Goal: Communication & Community: Participate in discussion

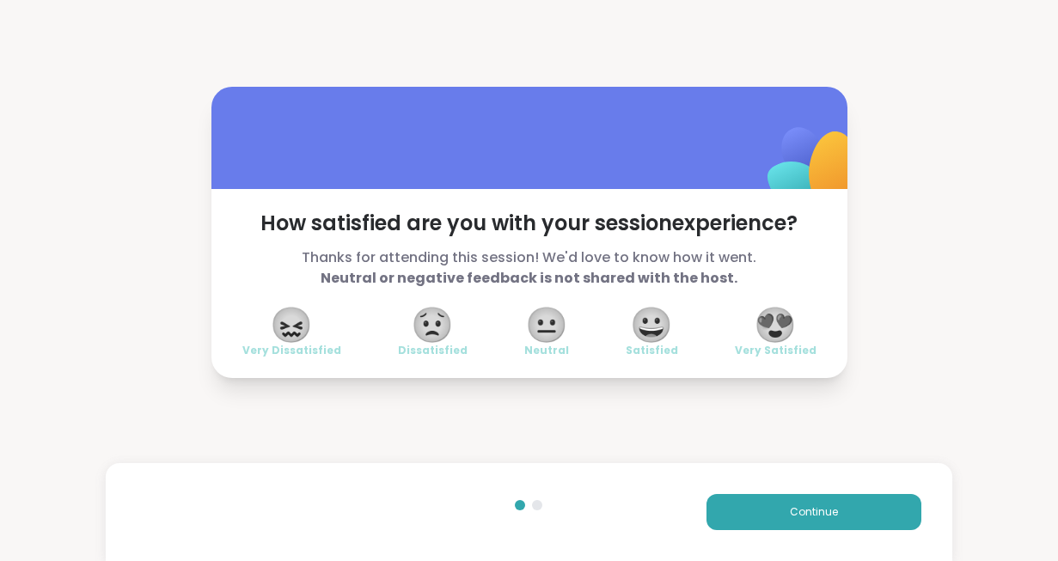
click at [788, 489] on div "Continue" at bounding box center [529, 512] width 847 height 98
click at [793, 505] on span "Continue" at bounding box center [814, 512] width 48 height 15
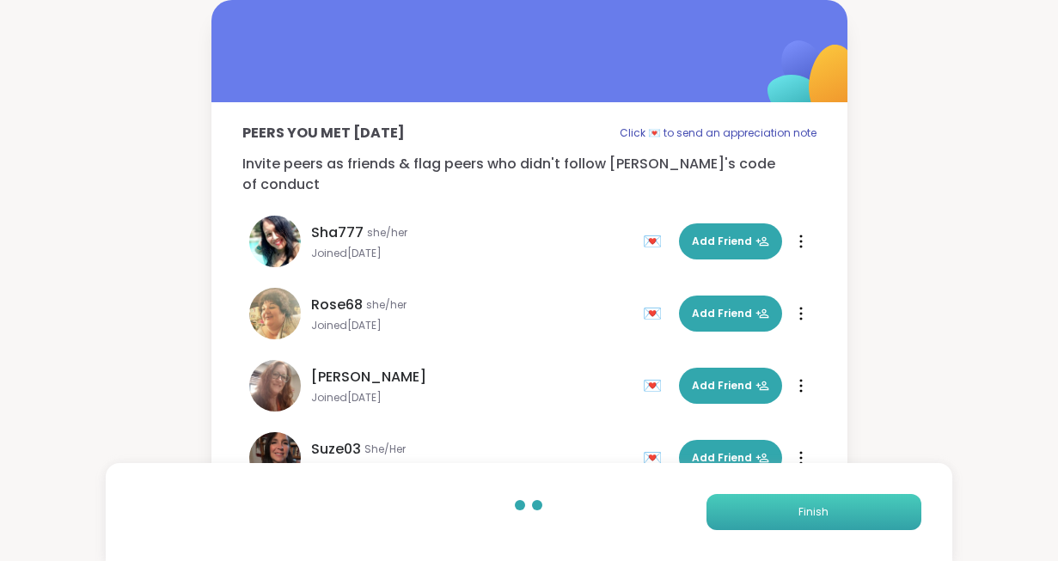
click at [793, 505] on button "Finish" at bounding box center [814, 512] width 215 height 36
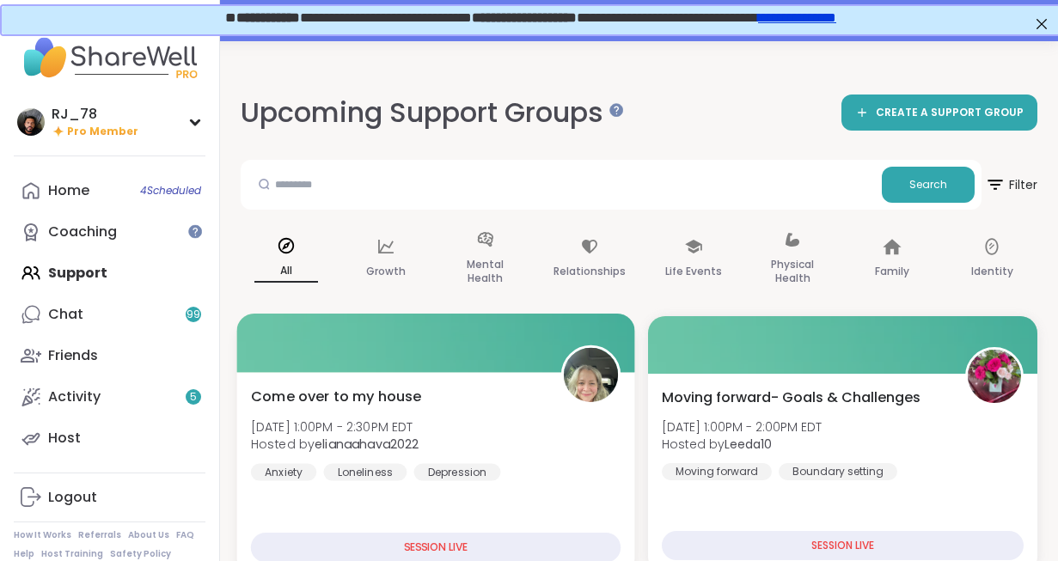
click at [481, 512] on div "Come over to my house [DATE] 1:00PM - 2:30PM EDT Hosted by elianaahava2022 Anxi…" at bounding box center [435, 474] width 398 height 205
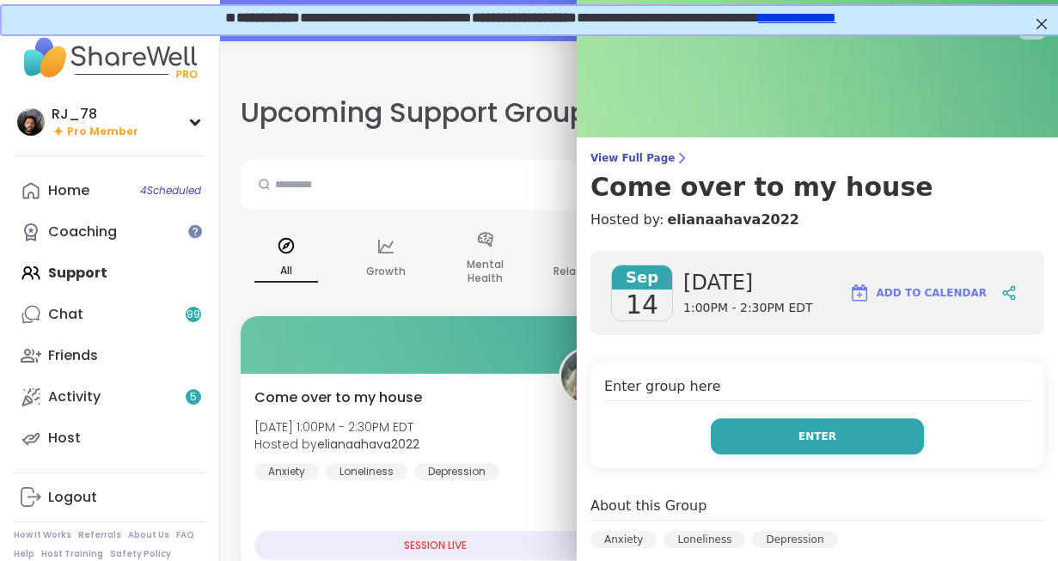
click at [802, 444] on button "Enter" at bounding box center [817, 437] width 213 height 36
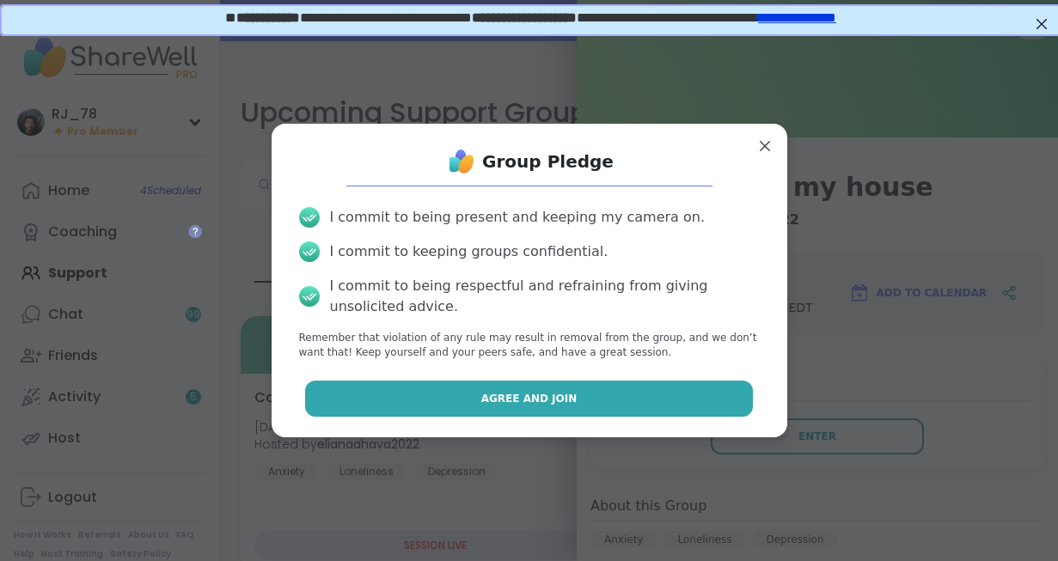
click at [583, 411] on button "Agree and Join" at bounding box center [529, 399] width 448 height 36
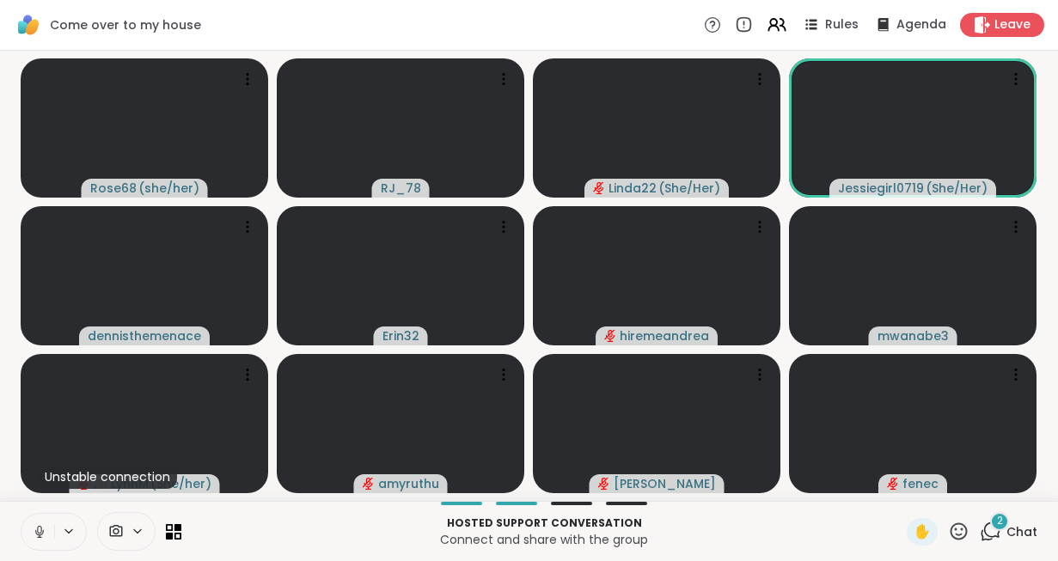
click at [36, 536] on icon at bounding box center [39, 531] width 15 height 15
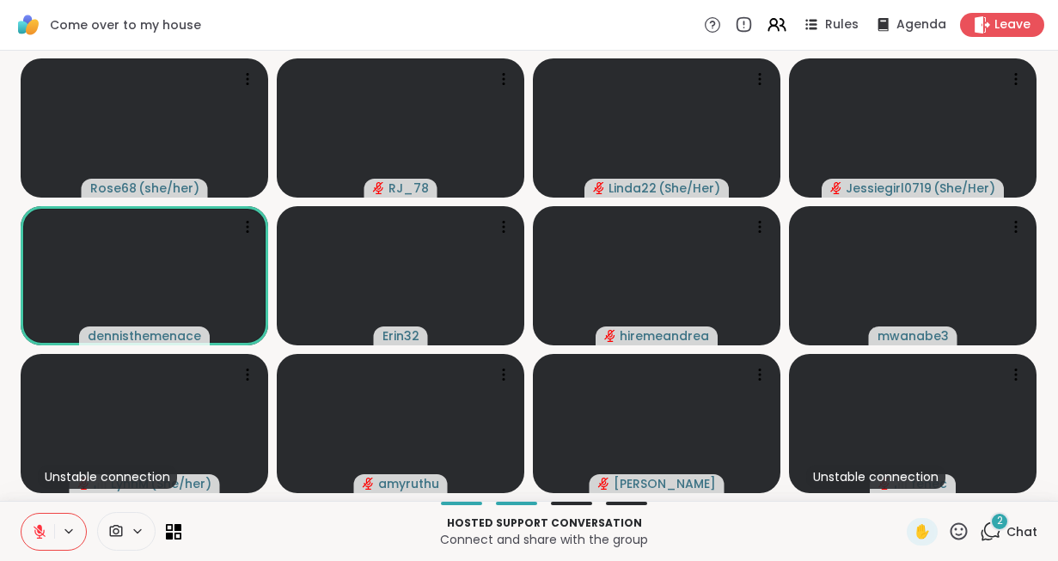
click at [134, 530] on icon at bounding box center [137, 531] width 7 height 3
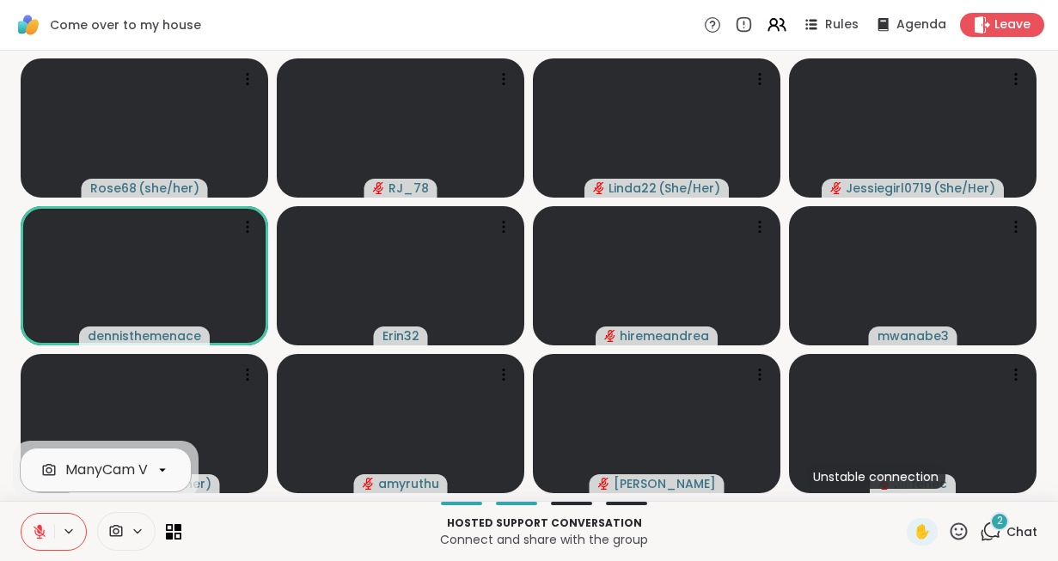
click at [144, 477] on div "ManyCam Virtual Webcam" at bounding box center [156, 470] width 183 height 21
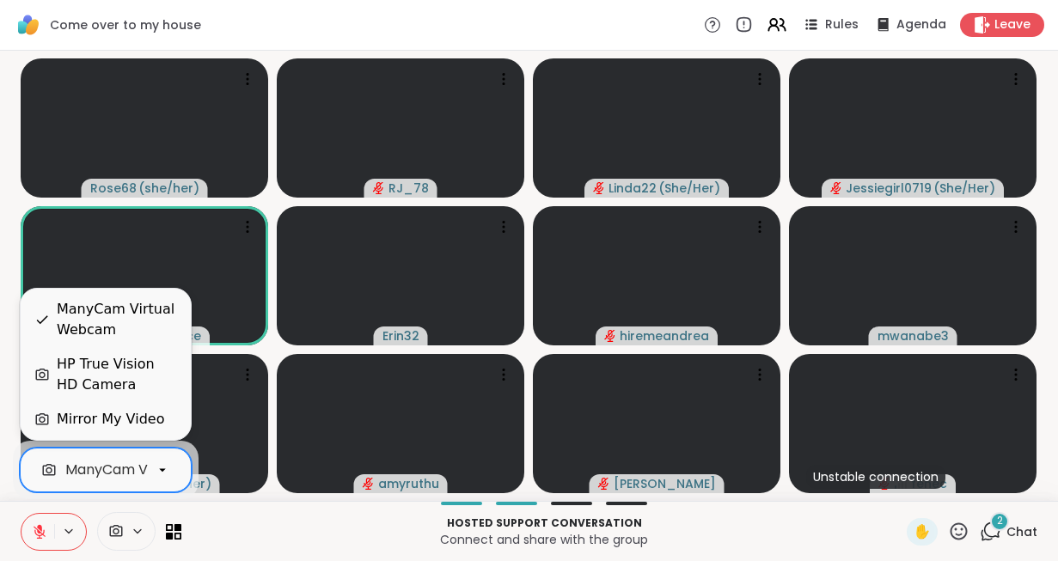
scroll to position [0, 77]
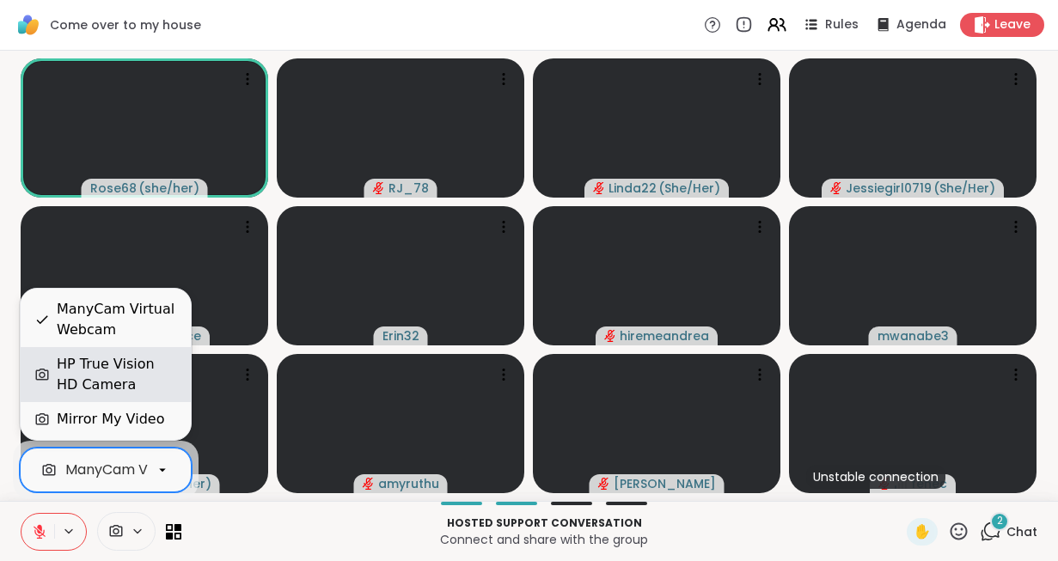
click at [120, 392] on div "HP True Vision HD Camera" at bounding box center [117, 374] width 120 height 41
